Goal: Information Seeking & Learning: Find specific page/section

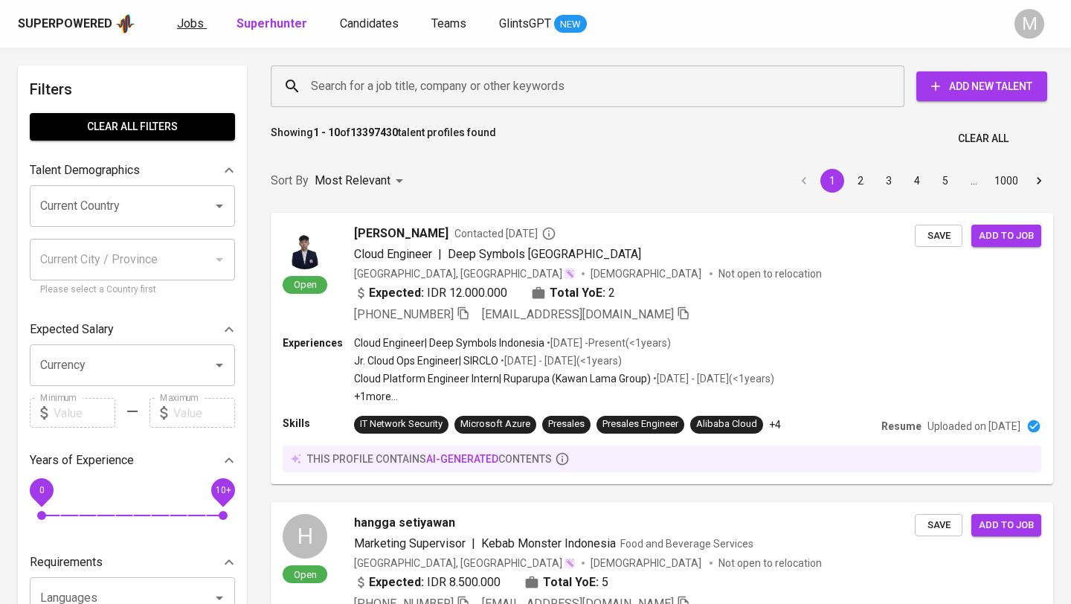
click at [185, 22] on span "Jobs" at bounding box center [190, 23] width 27 height 14
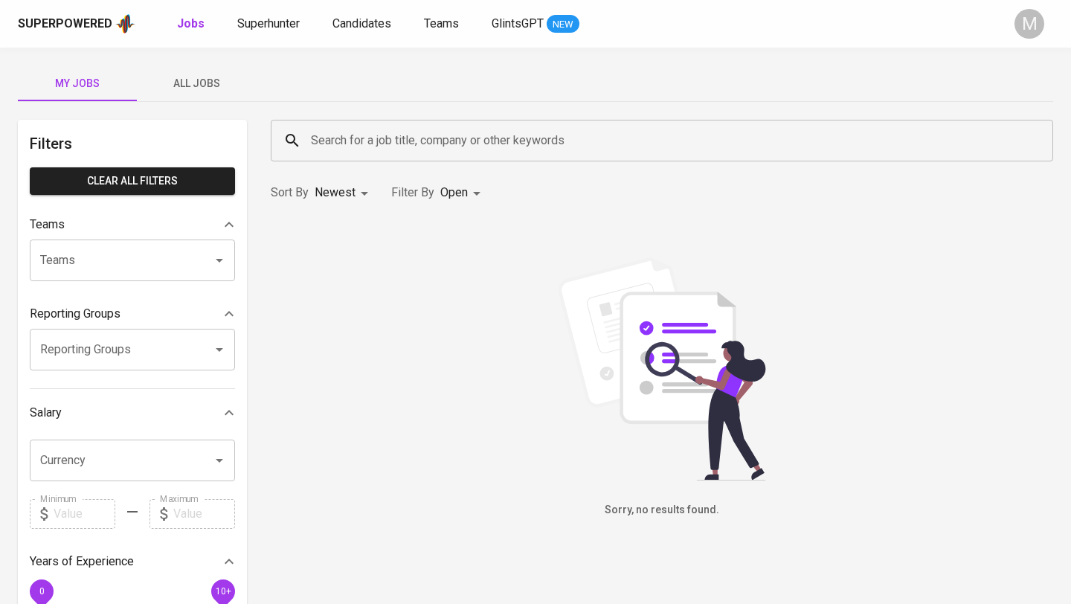
click at [450, 139] on input "Search for a job title, company or other keywords" at bounding box center [665, 140] width 717 height 28
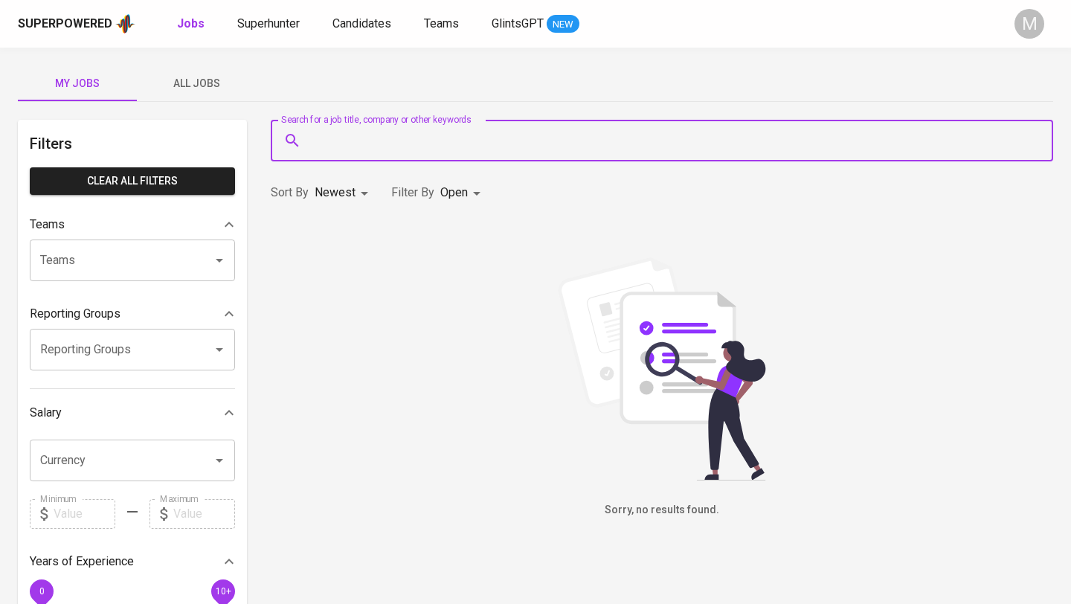
click at [200, 81] on span "All Jobs" at bounding box center [196, 83] width 101 height 19
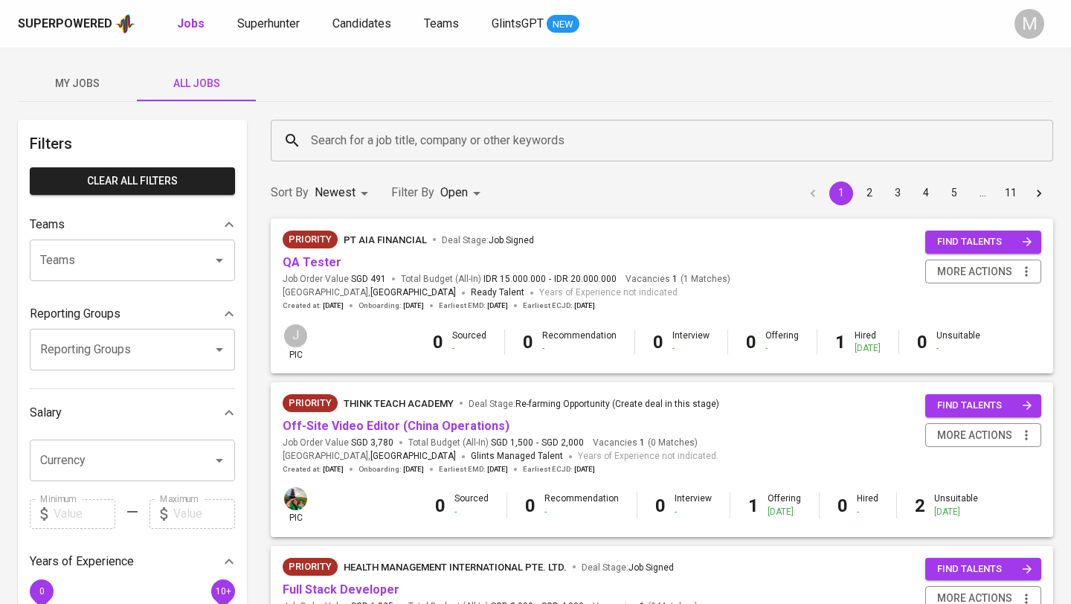
click at [438, 139] on input "Search for a job title, company or other keywords" at bounding box center [665, 140] width 717 height 28
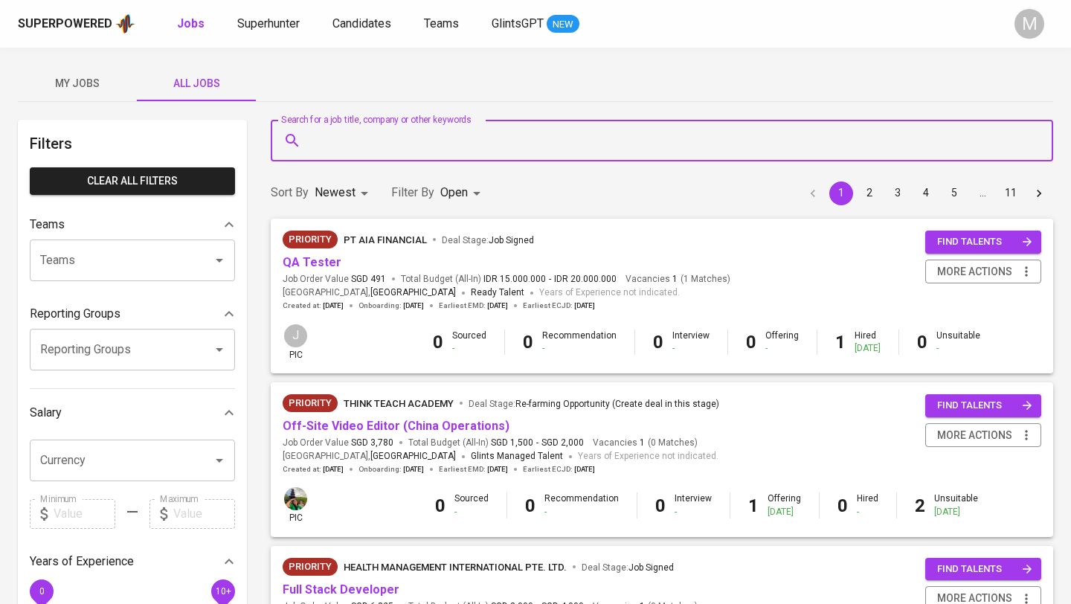
paste input "Toyota Tsusho Systems [GEOGRAPHIC_DATA]"
type input "Toyota Tsusho Systems [GEOGRAPHIC_DATA]"
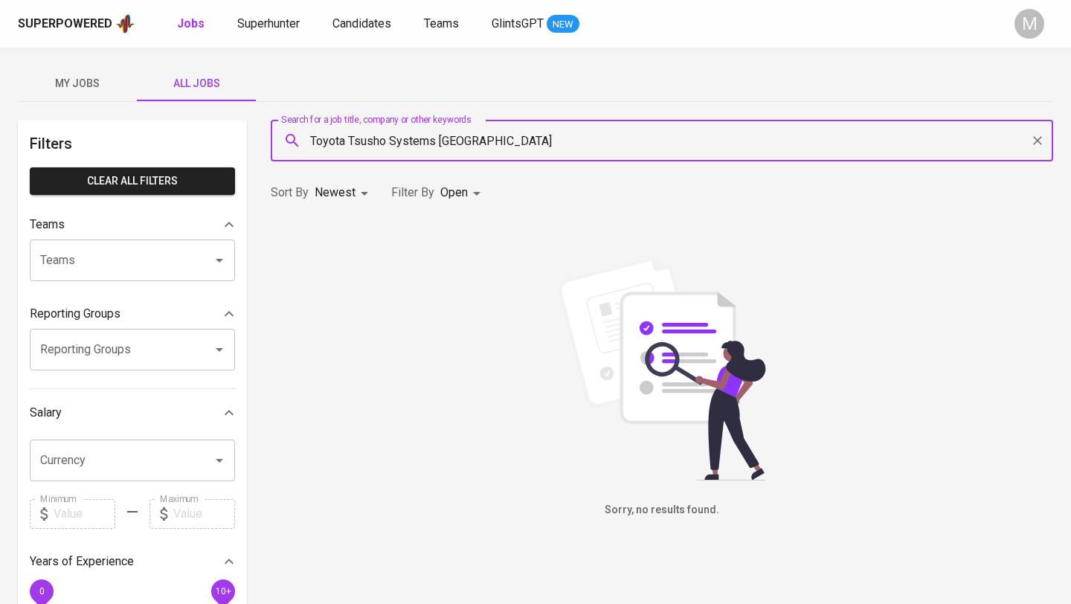
click at [445, 187] on body "Superpowered Jobs Superhunter Candidates Teams GlintsGPT NEW M My Jobs All Jobs…" at bounding box center [535, 507] width 1071 height 1015
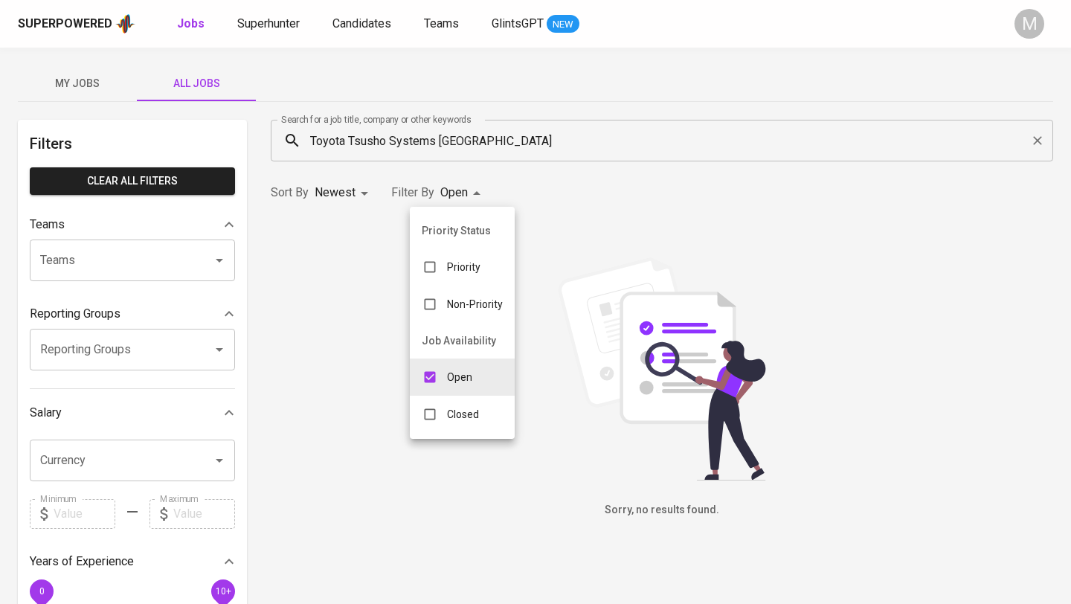
click at [467, 417] on p "Closed" at bounding box center [463, 414] width 32 height 15
type input "OPEN,CLOSE"
checkbox input "true"
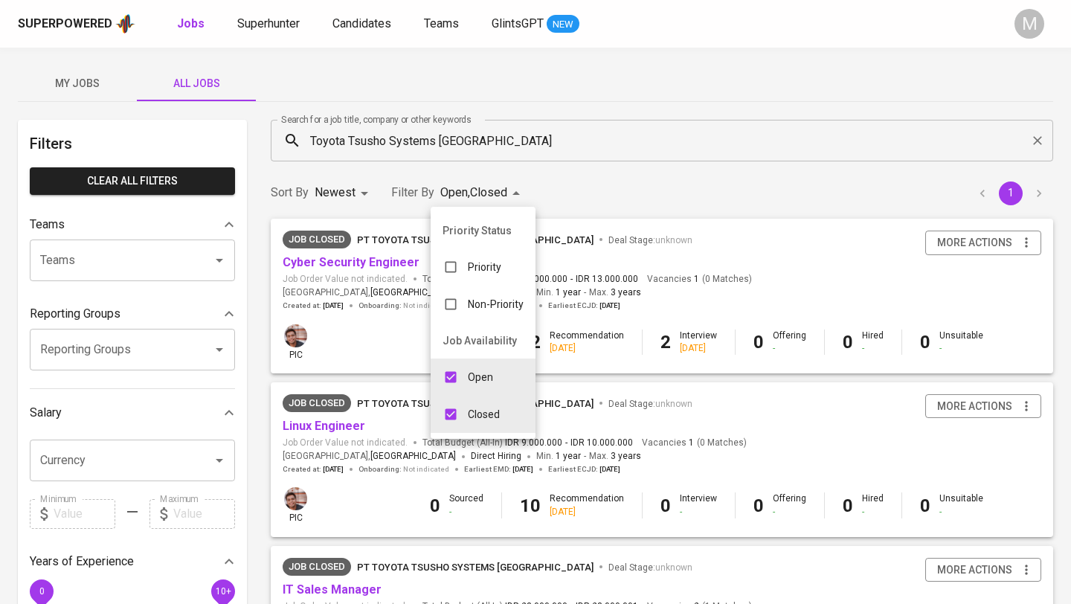
click at [652, 58] on div at bounding box center [535, 302] width 1071 height 604
